Goal: Task Accomplishment & Management: Manage account settings

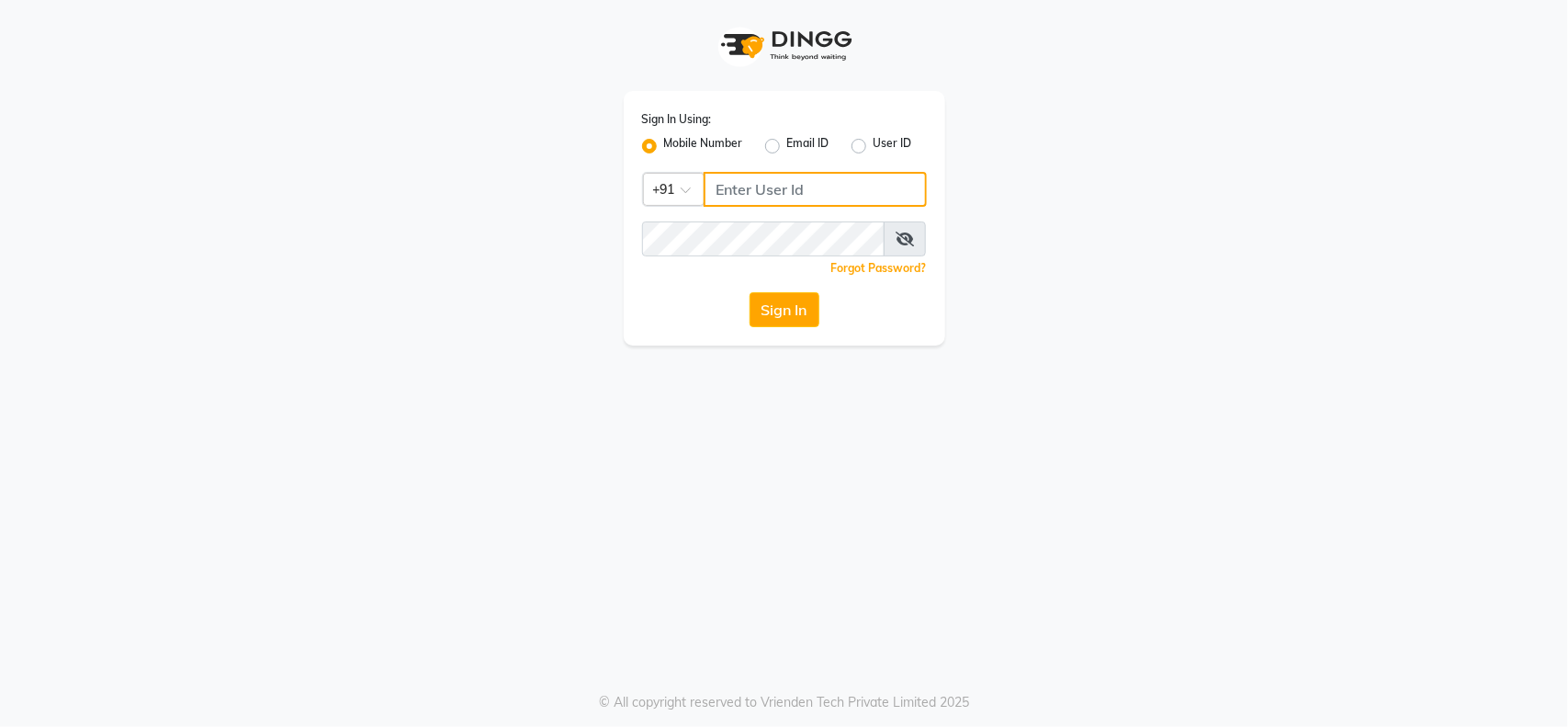
click at [797, 186] on input "Username" at bounding box center [814, 189] width 223 height 35
click at [795, 181] on input "Username" at bounding box center [814, 189] width 223 height 35
click at [760, 180] on input "Username" at bounding box center [814, 189] width 223 height 35
